Goal: Transaction & Acquisition: Purchase product/service

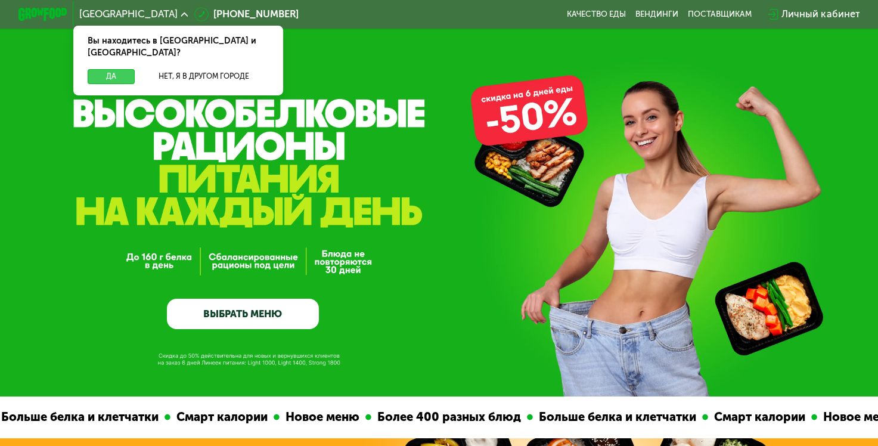
click at [117, 69] on button "Да" at bounding box center [111, 76] width 47 height 15
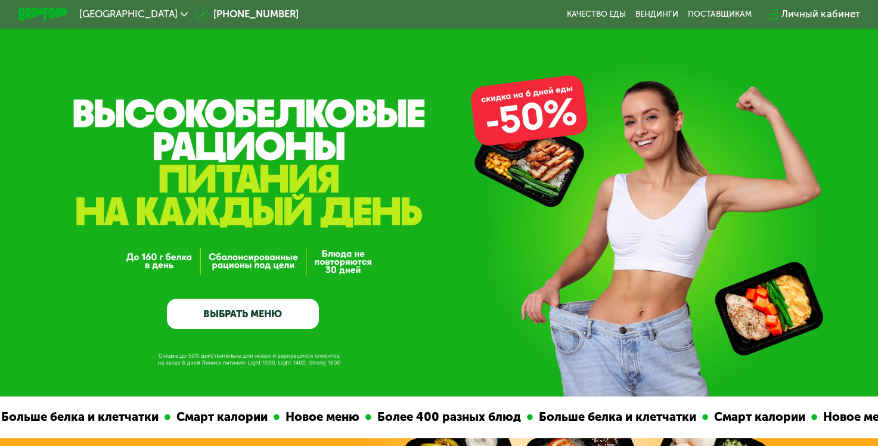
click at [255, 321] on link "ВЫБРАТЬ МЕНЮ" at bounding box center [243, 314] width 152 height 30
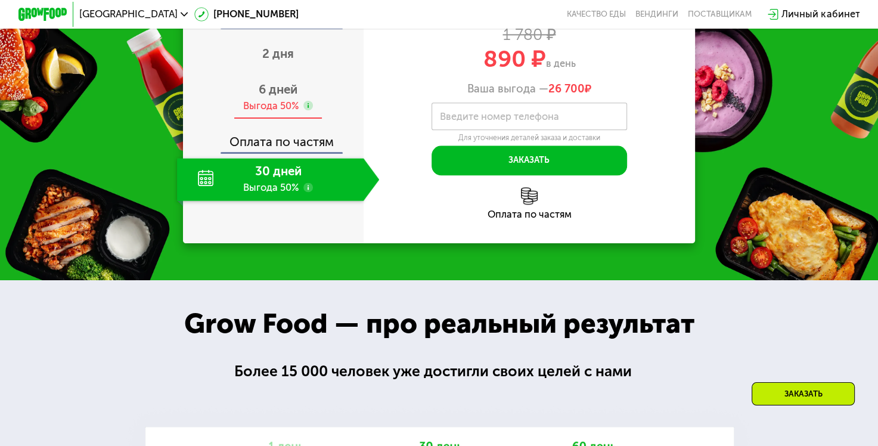
scroll to position [1468, 0]
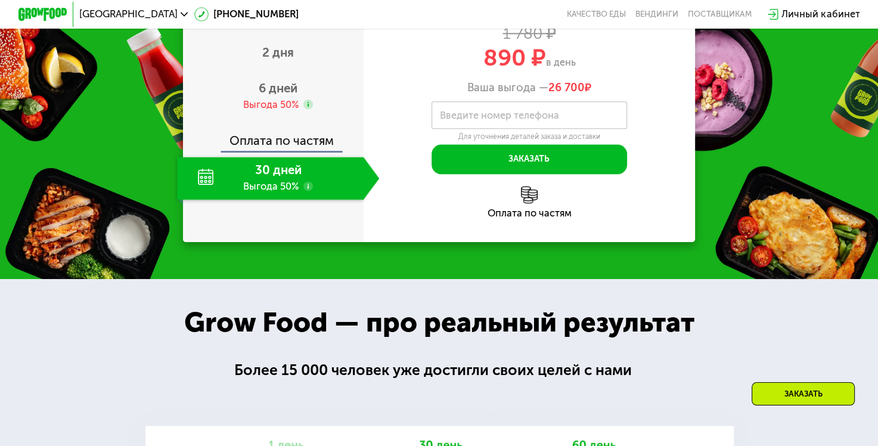
click at [274, 200] on div "30 дней Выгода 50%" at bounding box center [270, 178] width 187 height 43
click at [207, 200] on div "30 дней Выгода 50%" at bounding box center [270, 178] width 187 height 43
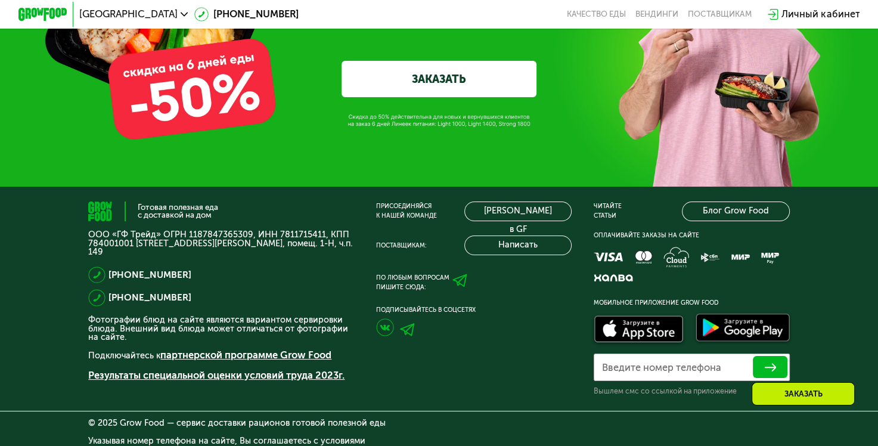
scroll to position [3769, 0]
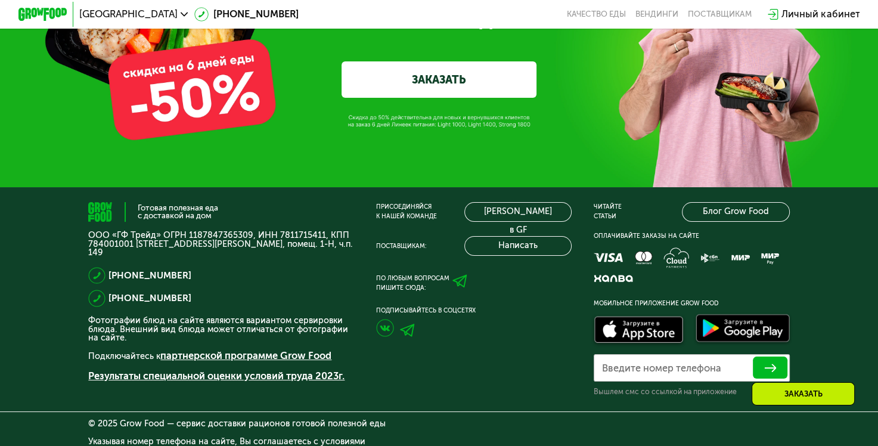
click at [474, 98] on link "ЗАКАЗАТЬ" at bounding box center [439, 79] width 195 height 36
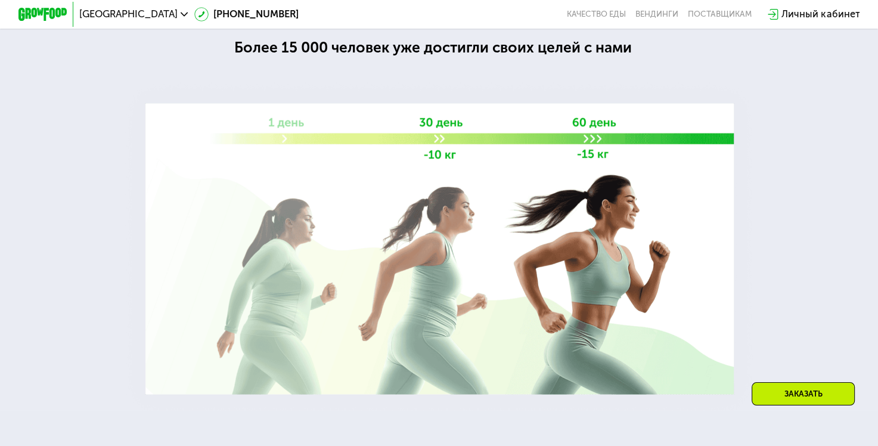
scroll to position [1444, 0]
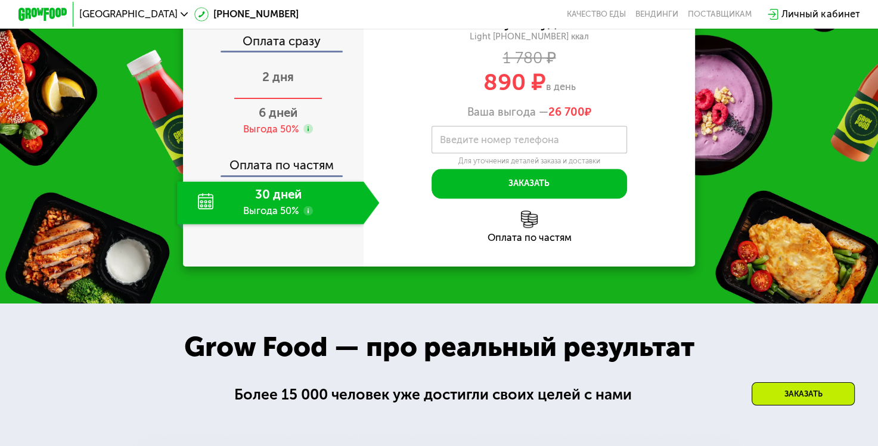
click at [272, 84] on span "2 дня" at bounding box center [278, 77] width 32 height 14
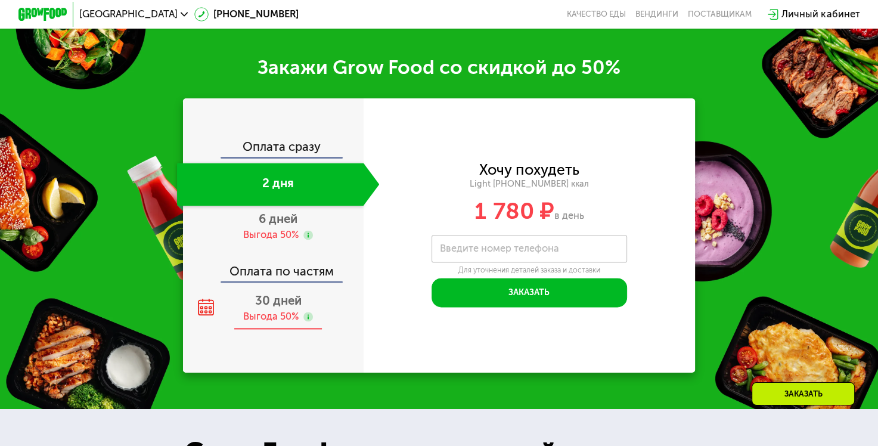
click at [269, 324] on div "Выгода 50%" at bounding box center [270, 317] width 55 height 14
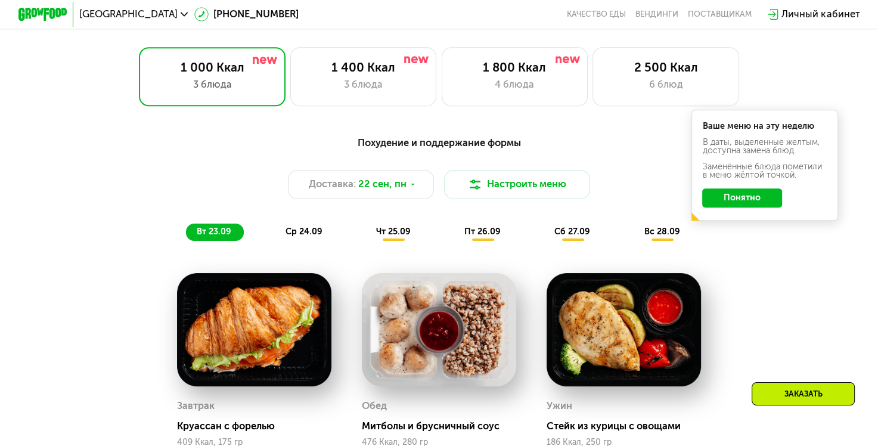
scroll to position [799, 0]
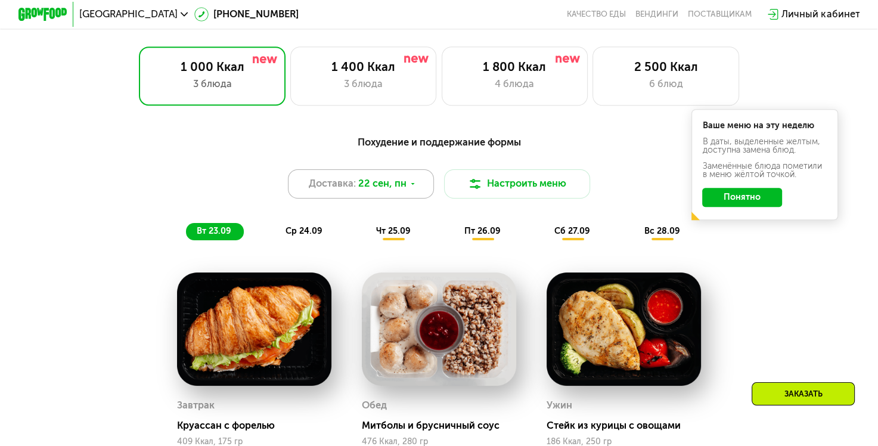
click at [402, 187] on span "22 сен, пн" at bounding box center [382, 183] width 48 height 15
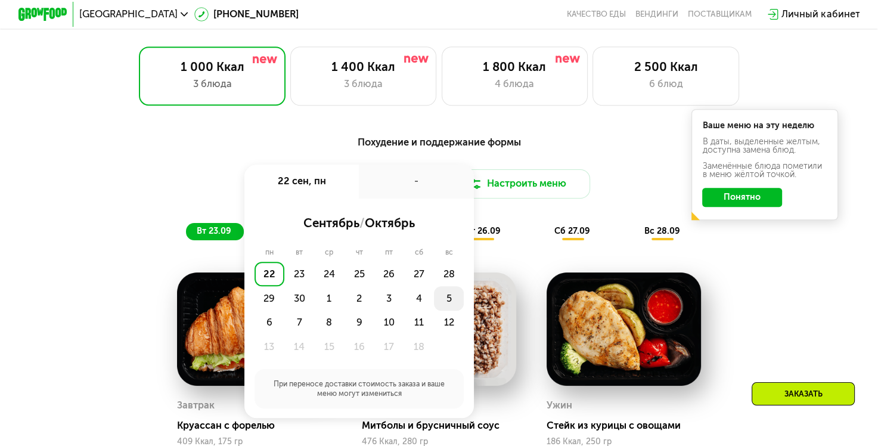
click at [441, 308] on div "5" at bounding box center [449, 298] width 30 height 24
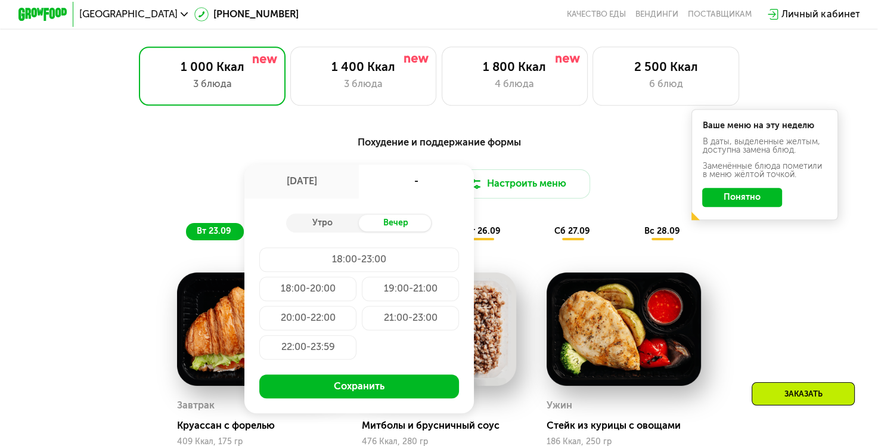
click at [331, 296] on div "18:00-20:00" at bounding box center [308, 289] width 98 height 24
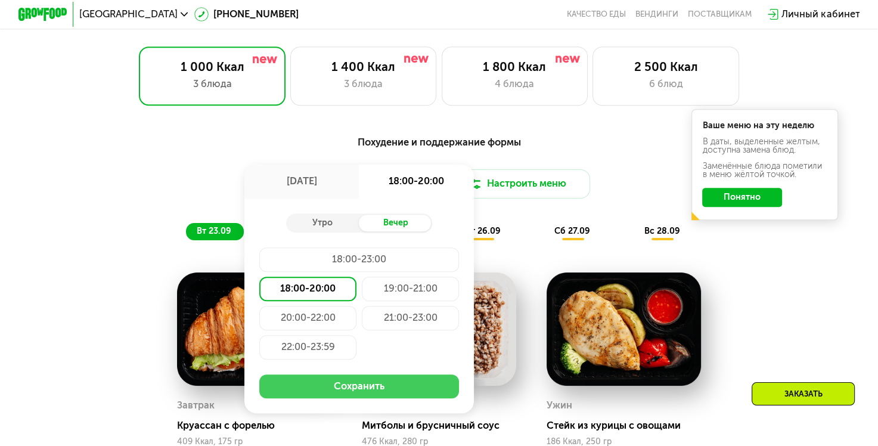
click at [381, 390] on button "Сохранить" at bounding box center [359, 386] width 200 height 24
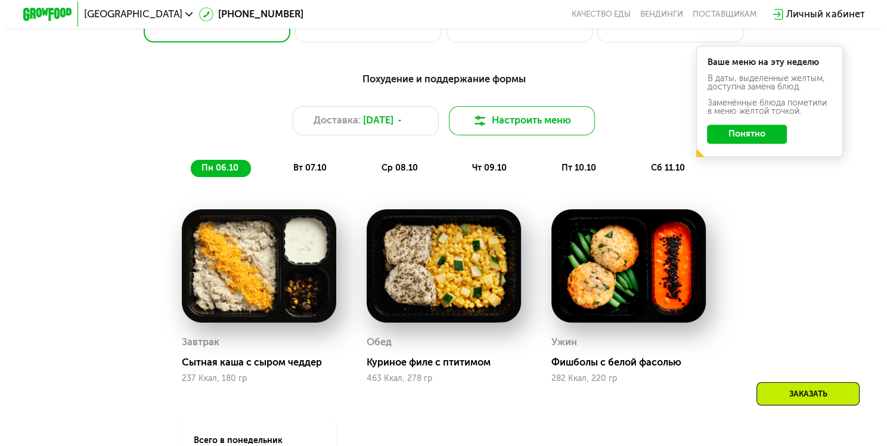
scroll to position [848, 0]
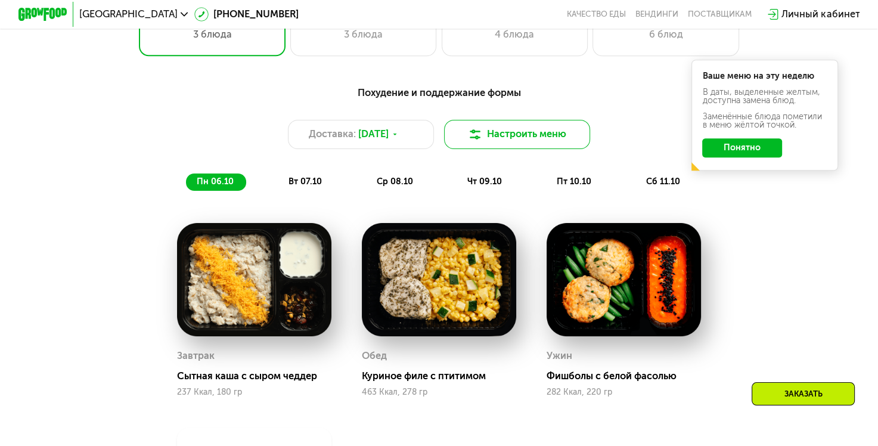
click at [475, 148] on button "Настроить меню" at bounding box center [517, 134] width 147 height 29
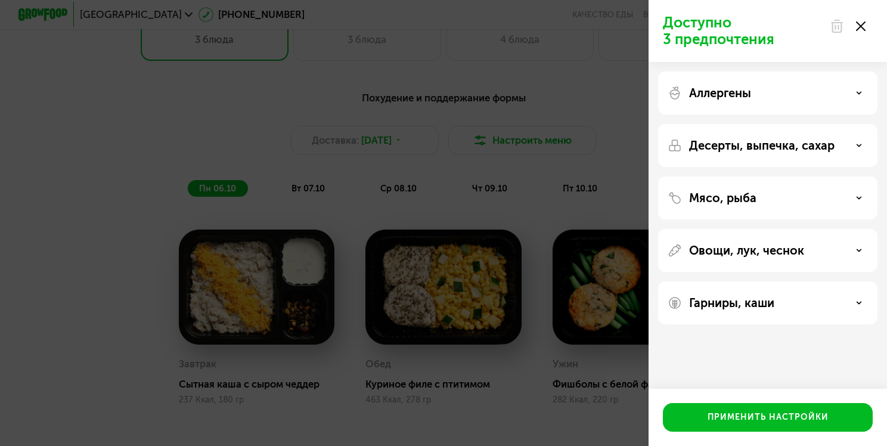
click at [730, 308] on p "Гарниры, каши" at bounding box center [731, 303] width 85 height 14
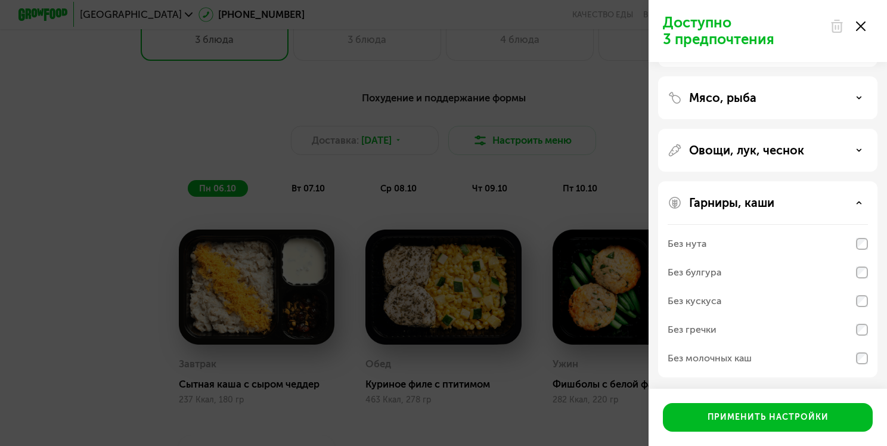
scroll to position [100, 0]
click at [722, 207] on p "Гарниры, каши" at bounding box center [731, 203] width 85 height 14
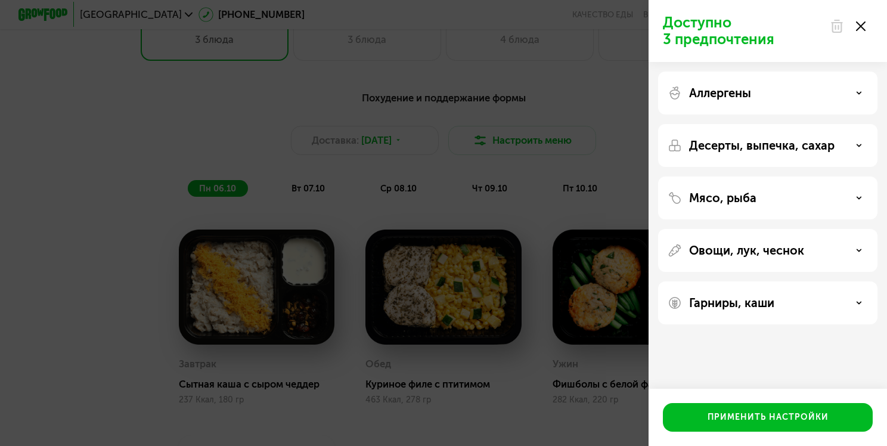
scroll to position [0, 0]
click at [725, 255] on p "Овощи, лук, чеснок" at bounding box center [746, 250] width 115 height 14
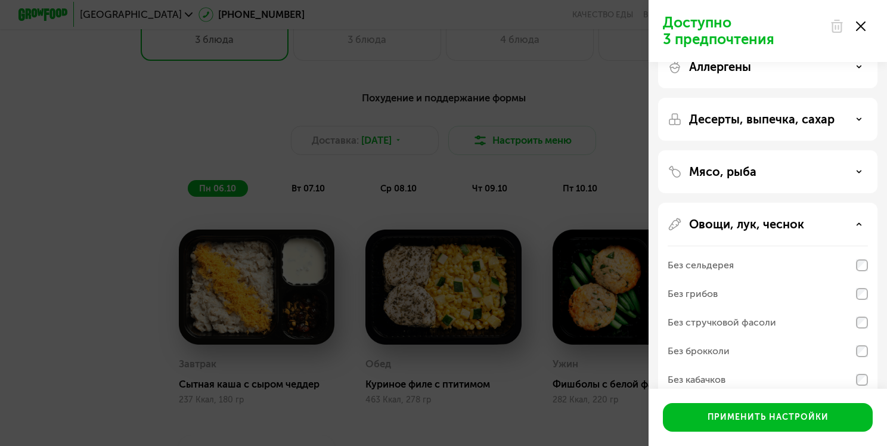
scroll to position [19, 0]
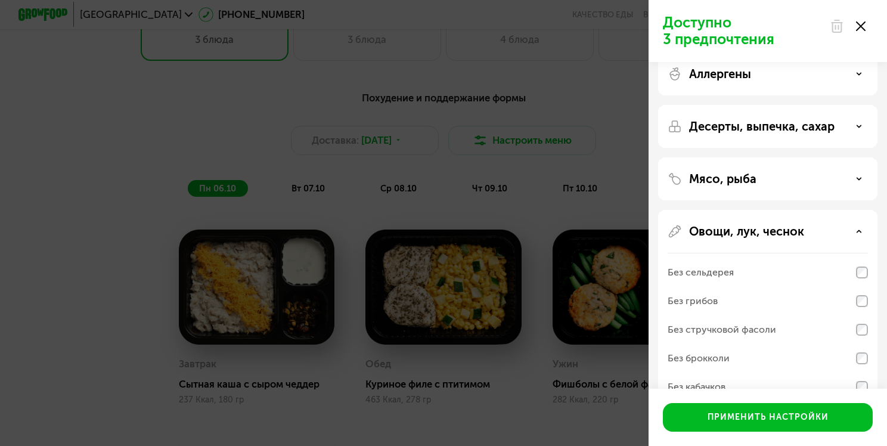
click at [714, 232] on p "Овощи, лук, чеснок" at bounding box center [746, 231] width 115 height 14
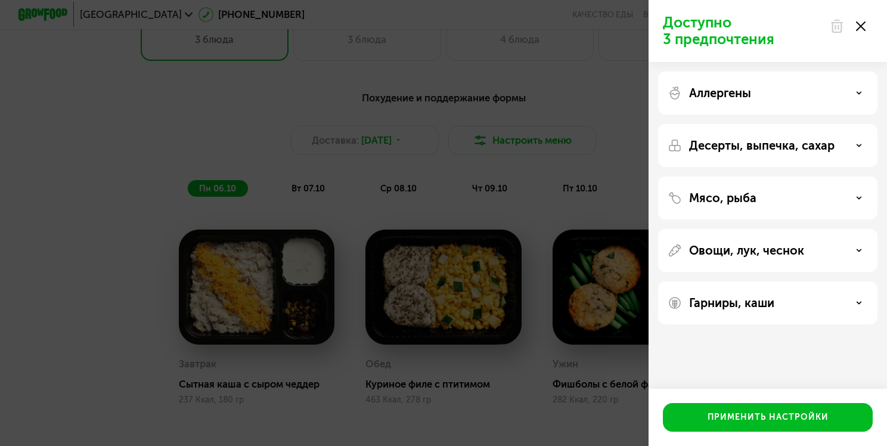
scroll to position [0, 0]
click at [712, 195] on p "Мясо, рыба" at bounding box center [722, 198] width 67 height 14
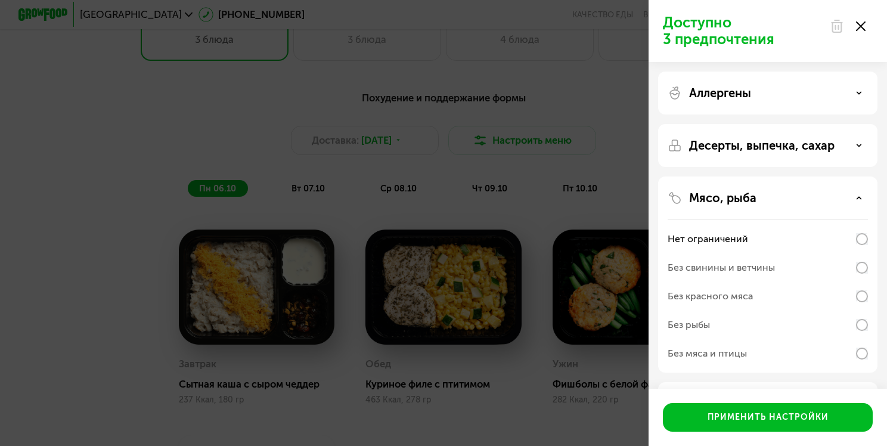
click at [712, 195] on p "Мясо, рыба" at bounding box center [722, 198] width 67 height 14
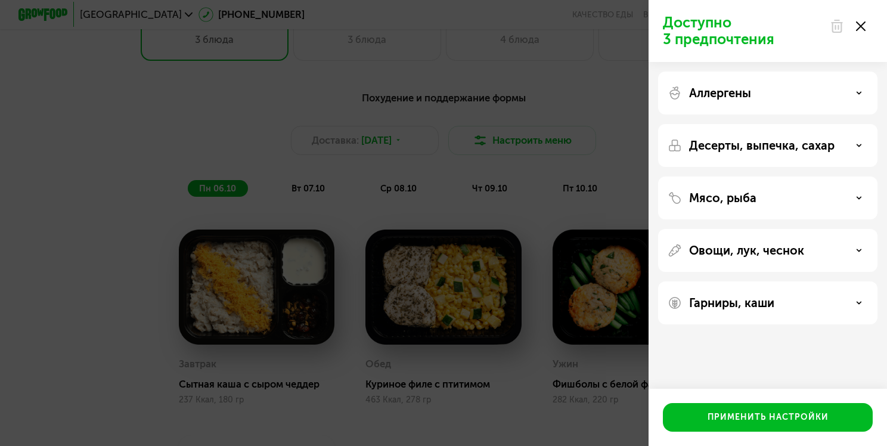
click at [708, 153] on div "Десерты, выпечка, сахар" at bounding box center [767, 145] width 219 height 43
click at [700, 141] on p "Десерты, выпечка, сахар" at bounding box center [761, 145] width 145 height 14
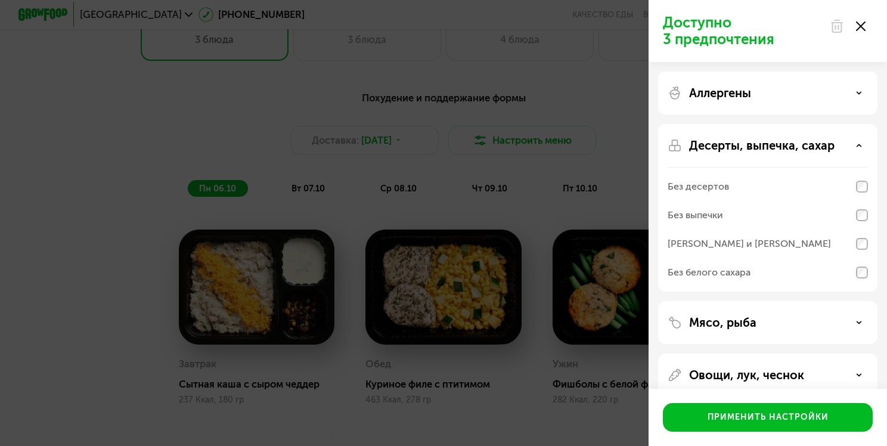
click at [713, 156] on div "Десерты, выпечка, сахар Без десертов Без выпечки Без сэндвичей и круассанов Без…" at bounding box center [767, 207] width 219 height 167
click at [721, 96] on p "Аллергены" at bounding box center [720, 93] width 62 height 14
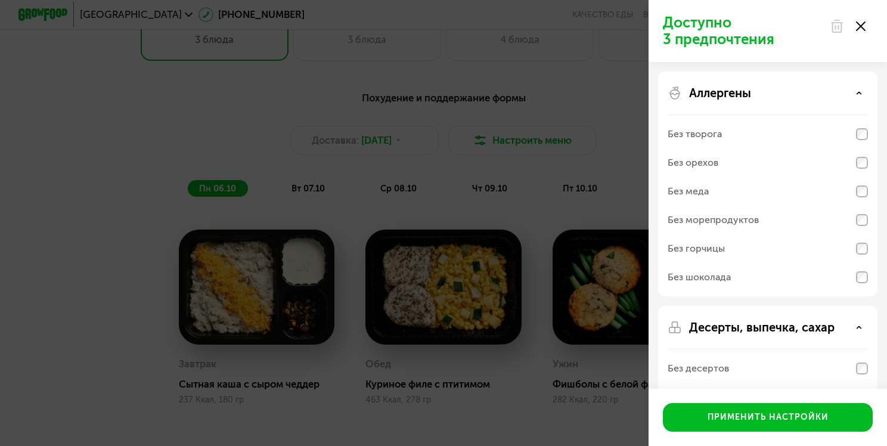
click at [750, 323] on p "Десерты, выпечка, сахар" at bounding box center [761, 327] width 145 height 14
click at [861, 30] on icon at bounding box center [861, 26] width 10 height 10
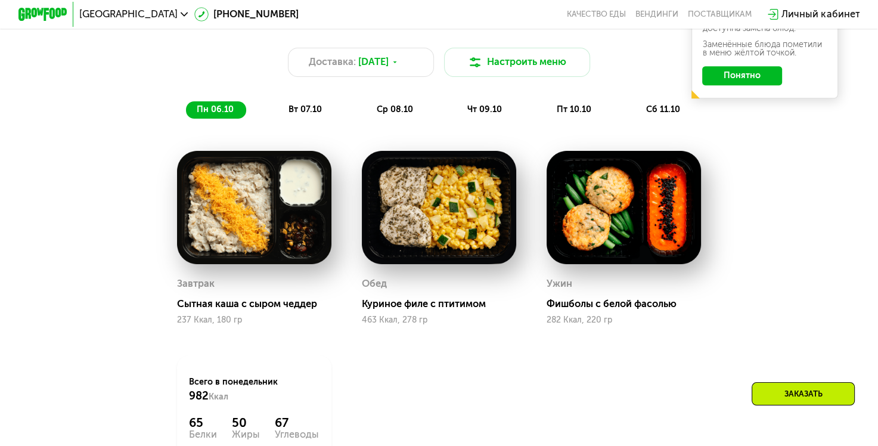
scroll to position [921, 0]
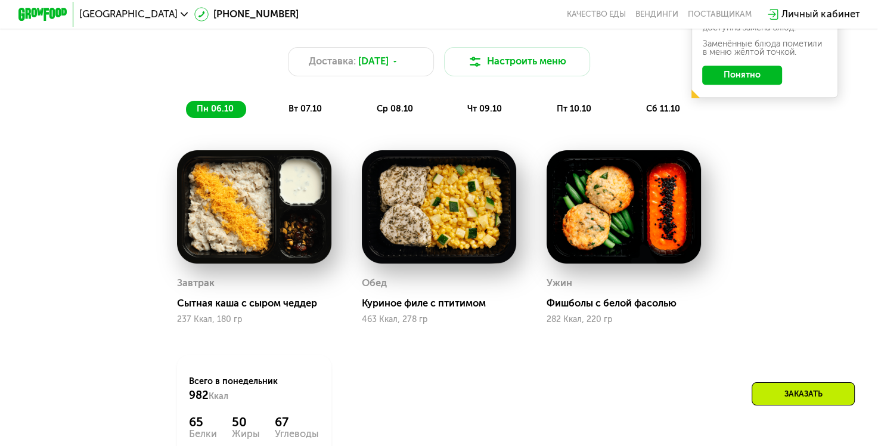
click at [303, 114] on span "вт 07.10" at bounding box center [305, 109] width 33 height 10
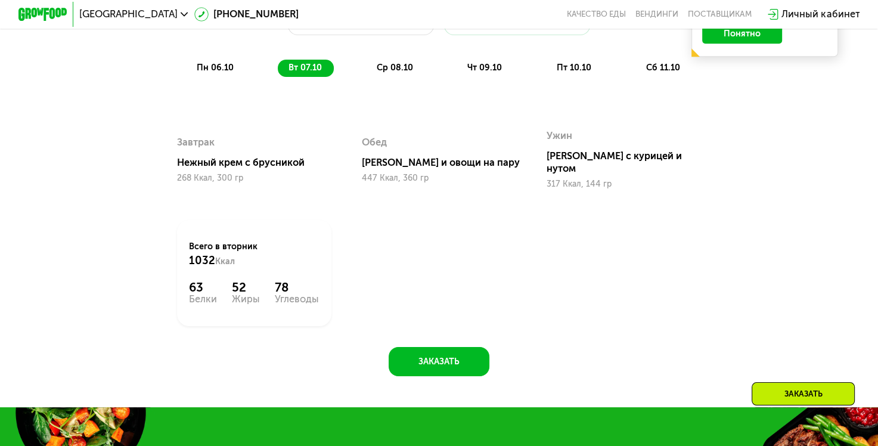
scroll to position [956, 0]
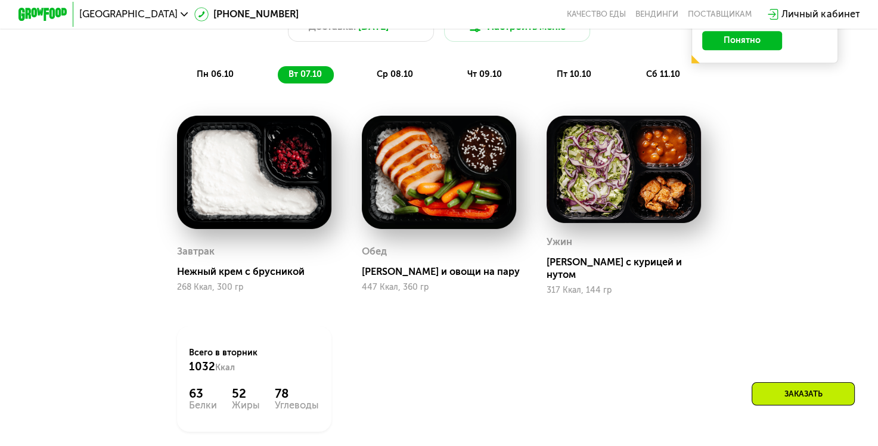
click at [394, 79] on span "ср 08.10" at bounding box center [395, 74] width 36 height 10
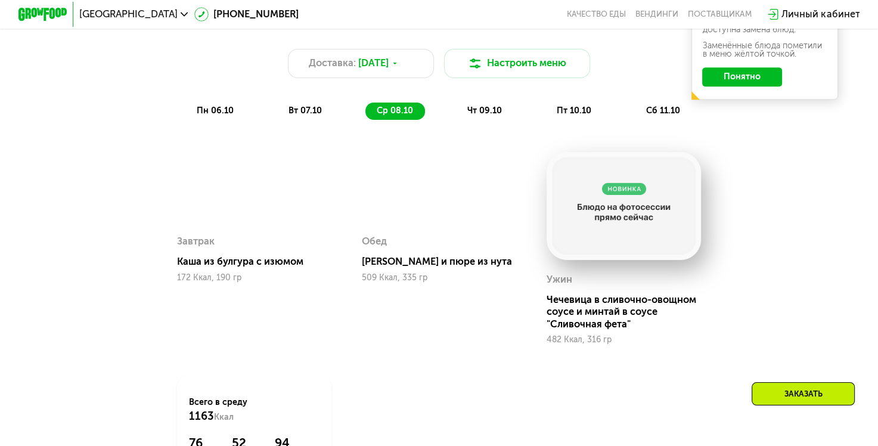
scroll to position [915, 0]
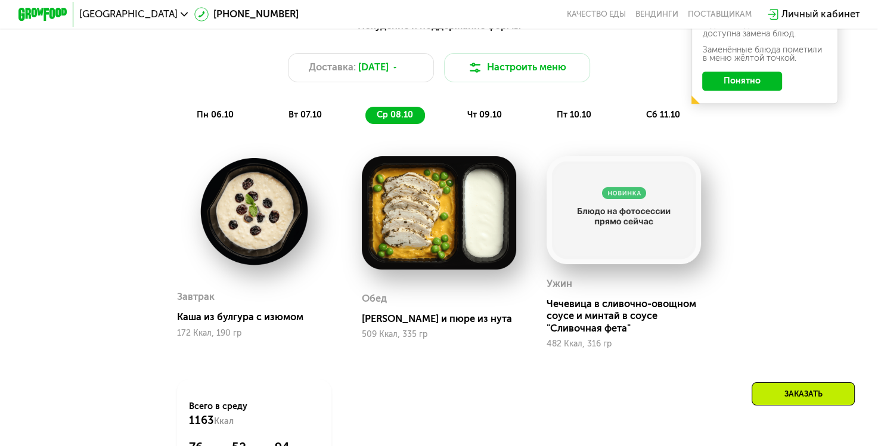
click at [479, 119] on span "чт 09.10" at bounding box center [484, 115] width 35 height 10
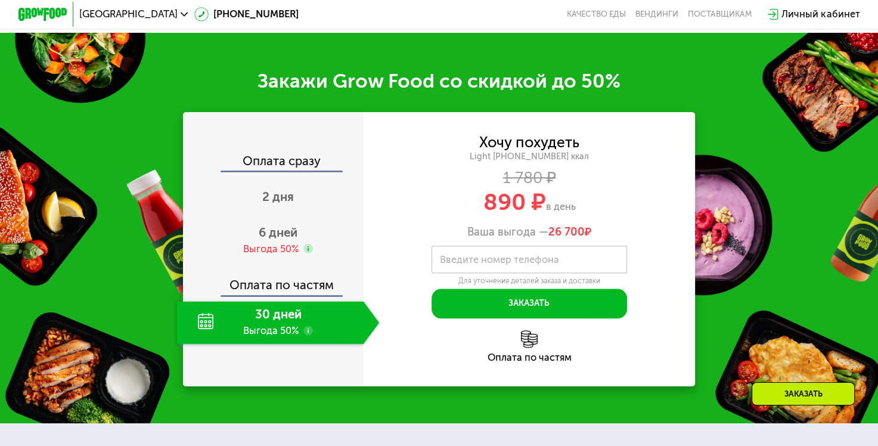
scroll to position [1325, 0]
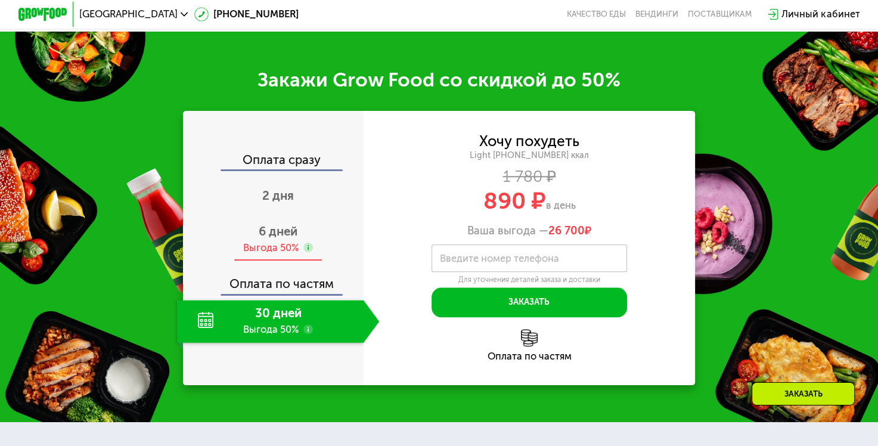
click at [249, 255] on div "Выгода 50%" at bounding box center [270, 248] width 55 height 14
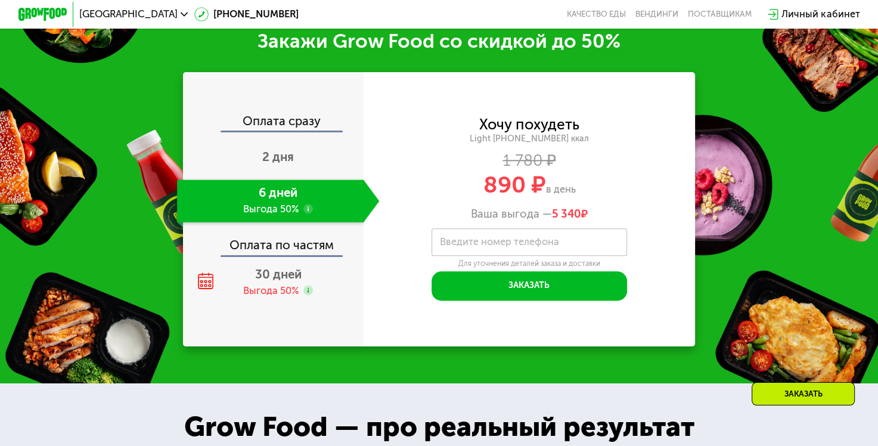
scroll to position [1366, 0]
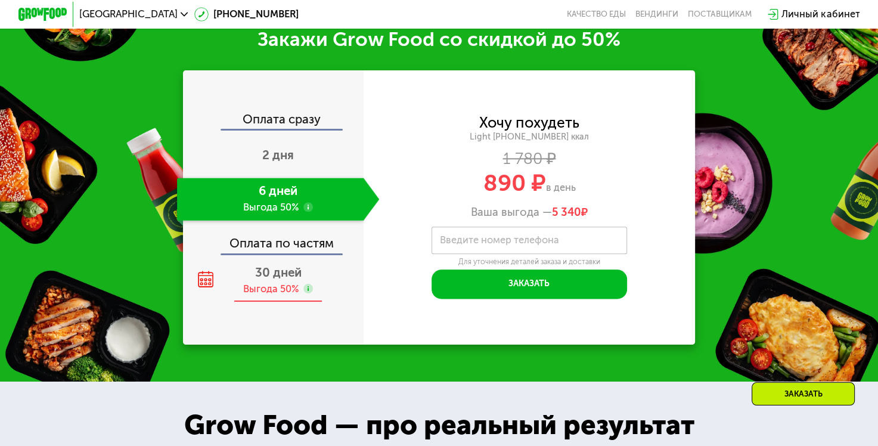
click at [272, 296] on div "Выгода 50%" at bounding box center [270, 290] width 55 height 14
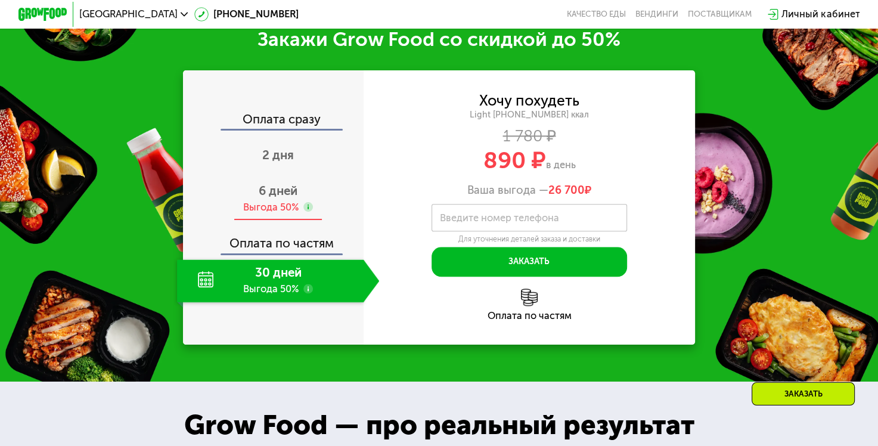
click at [275, 198] on span "6 дней" at bounding box center [278, 191] width 39 height 14
